Goal: Register for event/course

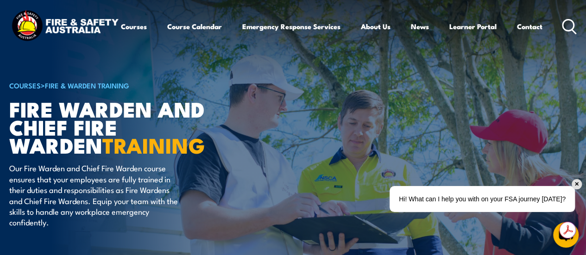
click at [578, 182] on div "✕" at bounding box center [576, 184] width 10 height 10
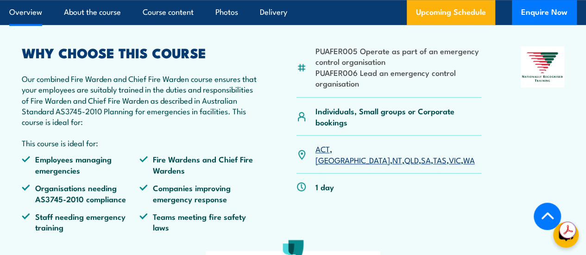
scroll to position [308, 0]
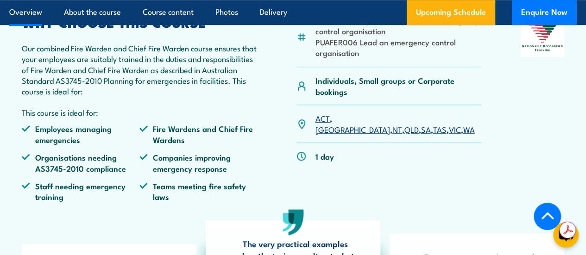
click at [421, 135] on link "SA" at bounding box center [426, 129] width 10 height 11
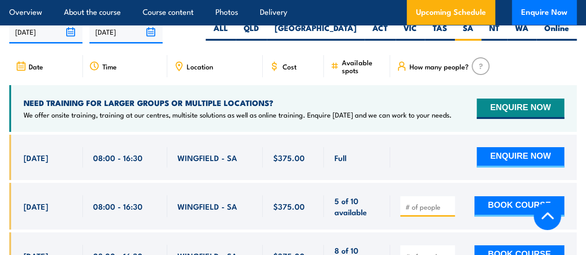
scroll to position [1645, 0]
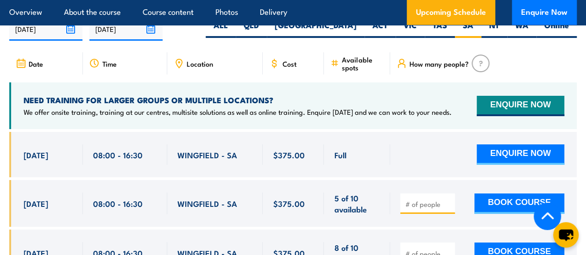
click at [247, 163] on div "WINGFIELD - SA" at bounding box center [214, 154] width 75 height 20
click at [506, 163] on button "ENQUIRE NOW" at bounding box center [521, 154] width 88 height 20
